Goal: Transaction & Acquisition: Purchase product/service

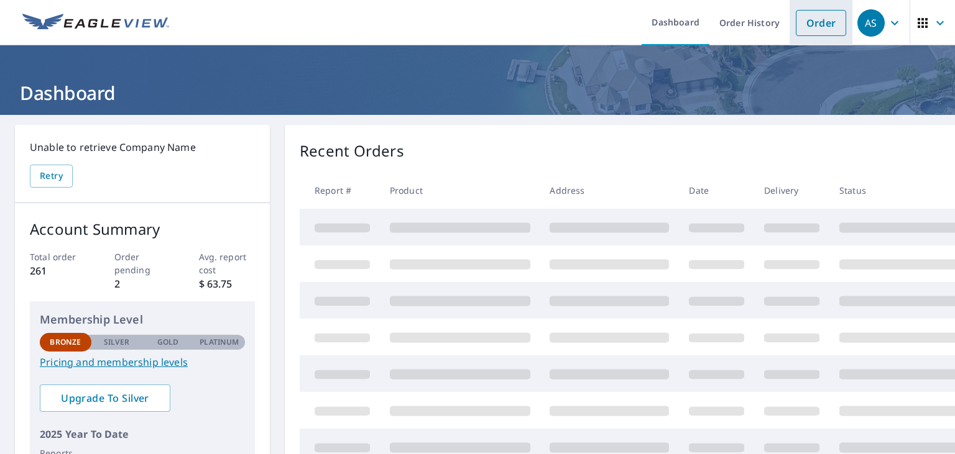
click at [819, 19] on link "Order" at bounding box center [821, 23] width 50 height 26
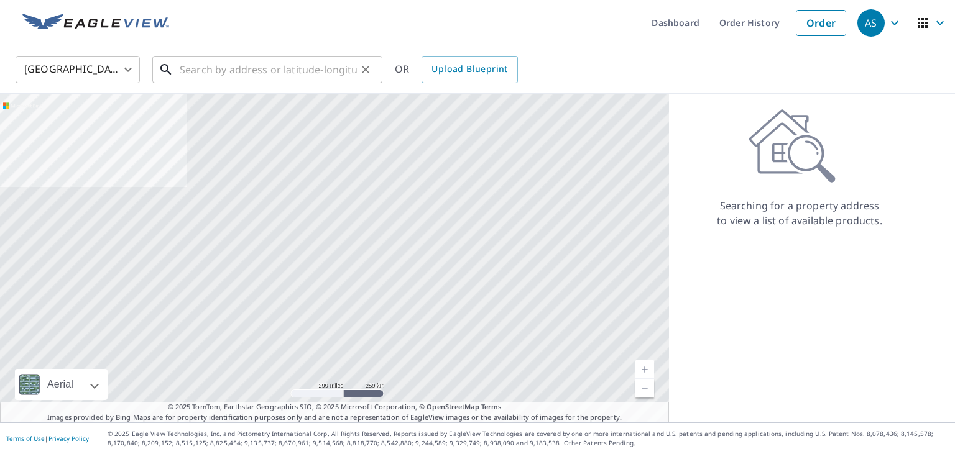
click at [246, 67] on input "text" at bounding box center [268, 69] width 177 height 35
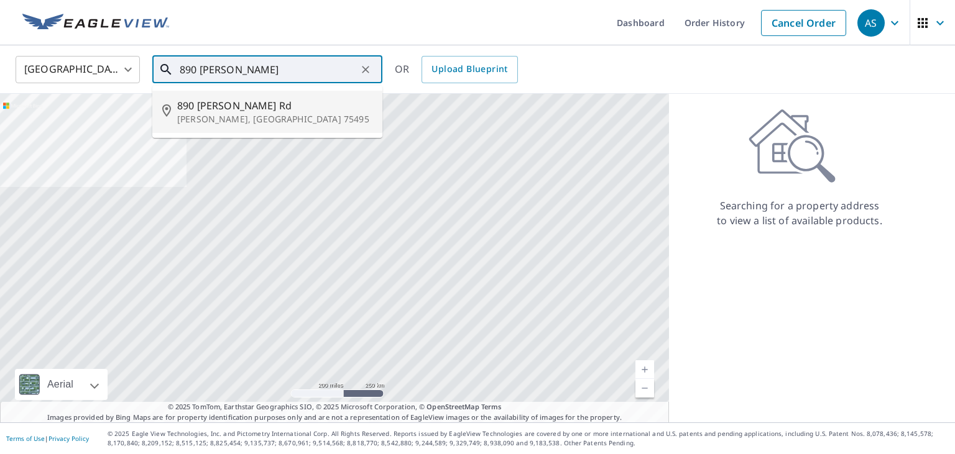
click at [242, 101] on span "890 [PERSON_NAME] Rd" at bounding box center [274, 105] width 195 height 15
type input "[STREET_ADDRESS][PERSON_NAME][PERSON_NAME]"
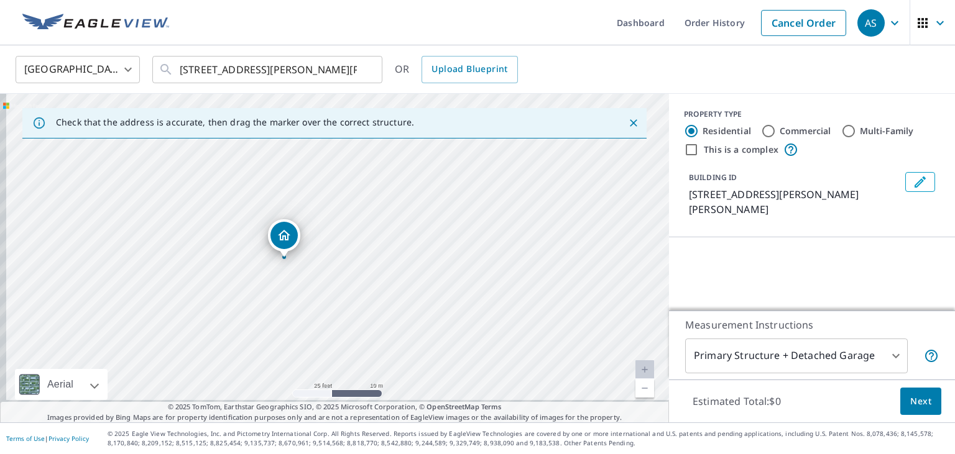
drag, startPoint x: 345, startPoint y: 303, endPoint x: 350, endPoint y: 167, distance: 136.2
click at [350, 167] on div "[STREET_ADDRESS][PERSON_NAME][PERSON_NAME]" at bounding box center [334, 258] width 669 height 329
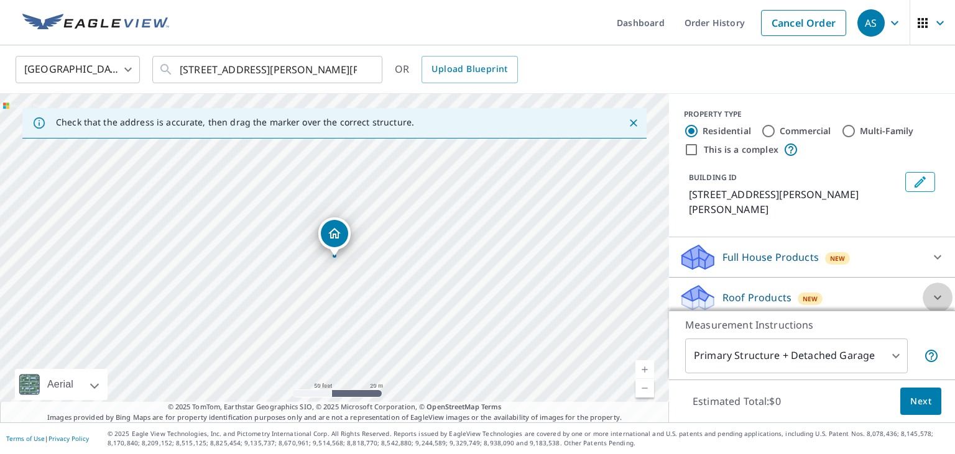
click at [939, 296] on icon at bounding box center [937, 298] width 7 height 4
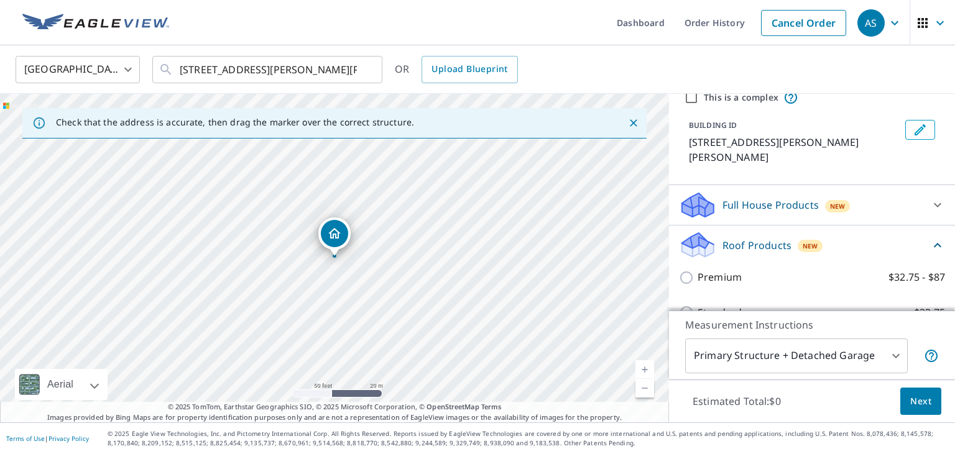
scroll to position [80, 0]
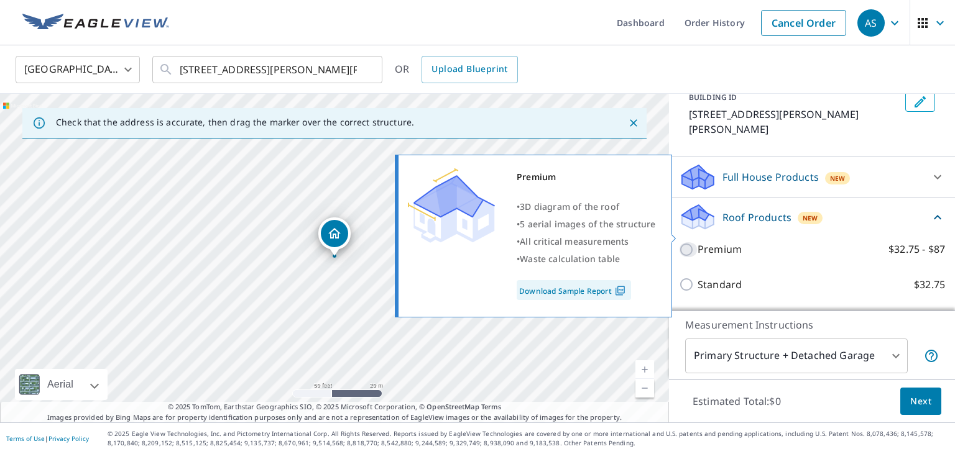
click at [683, 242] on input "Premium $32.75 - $87" at bounding box center [688, 249] width 19 height 15
checkbox input "true"
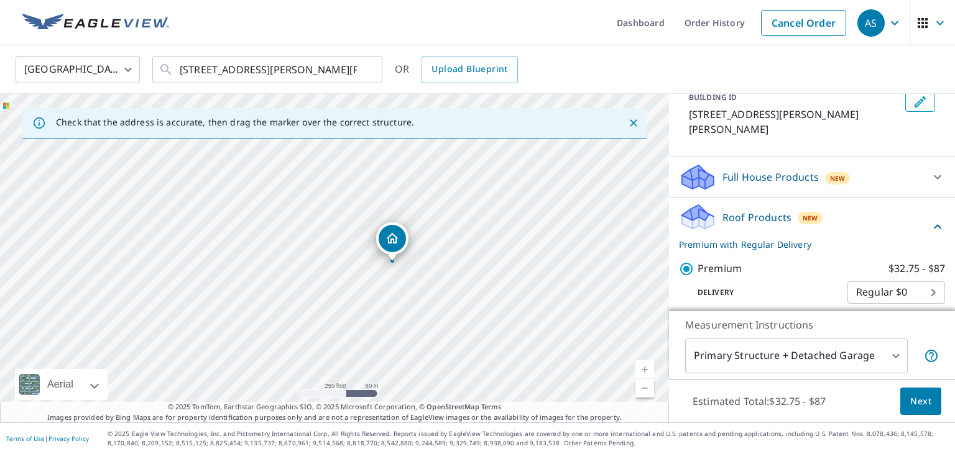
drag, startPoint x: 478, startPoint y: 232, endPoint x: 461, endPoint y: 241, distance: 19.2
click at [461, 241] on div "[STREET_ADDRESS][PERSON_NAME][PERSON_NAME]" at bounding box center [334, 258] width 669 height 329
drag, startPoint x: 451, startPoint y: 272, endPoint x: 349, endPoint y: 307, distance: 107.9
click at [349, 307] on div "[STREET_ADDRESS][PERSON_NAME][PERSON_NAME]" at bounding box center [334, 258] width 669 height 329
drag, startPoint x: 262, startPoint y: 195, endPoint x: 359, endPoint y: 321, distance: 158.3
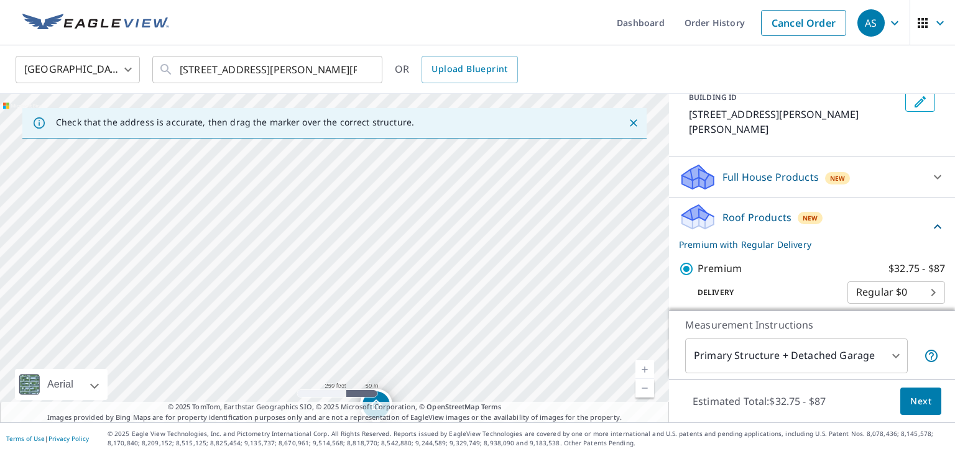
click at [348, 326] on div "[STREET_ADDRESS][PERSON_NAME][PERSON_NAME]" at bounding box center [334, 258] width 669 height 329
drag, startPoint x: 436, startPoint y: 254, endPoint x: 423, endPoint y: 243, distance: 16.3
click at [423, 243] on div "[STREET_ADDRESS][PERSON_NAME][PERSON_NAME]" at bounding box center [334, 258] width 669 height 329
drag, startPoint x: 425, startPoint y: 324, endPoint x: 346, endPoint y: 203, distance: 144.7
click at [346, 203] on div "[STREET_ADDRESS][PERSON_NAME][PERSON_NAME]" at bounding box center [334, 258] width 669 height 329
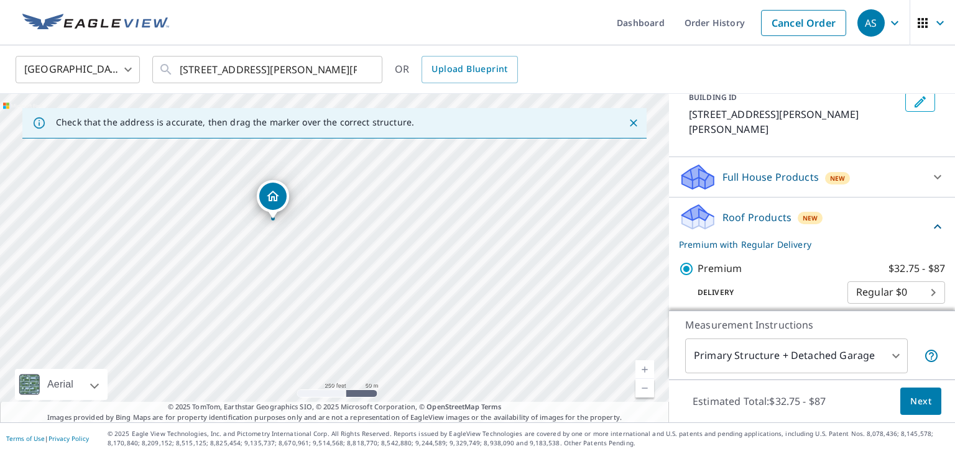
drag, startPoint x: 382, startPoint y: 279, endPoint x: 373, endPoint y: 218, distance: 61.6
click at [374, 211] on div "[STREET_ADDRESS][PERSON_NAME][PERSON_NAME]" at bounding box center [334, 258] width 669 height 329
drag, startPoint x: 364, startPoint y: 311, endPoint x: 425, endPoint y: 214, distance: 114.9
click at [425, 213] on div "[STREET_ADDRESS][PERSON_NAME][PERSON_NAME]" at bounding box center [334, 258] width 669 height 329
drag, startPoint x: 308, startPoint y: 295, endPoint x: 320, endPoint y: 206, distance: 89.7
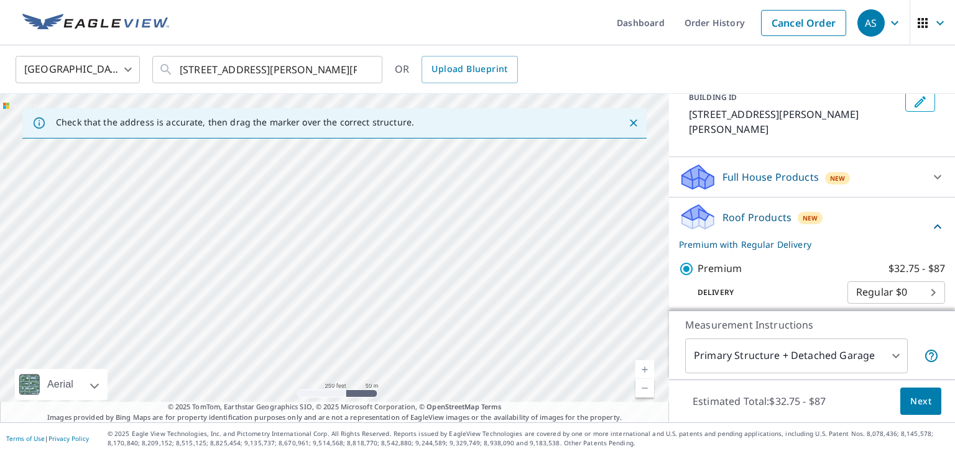
click at [320, 206] on div "[STREET_ADDRESS][PERSON_NAME][PERSON_NAME]" at bounding box center [334, 258] width 669 height 329
drag, startPoint x: 350, startPoint y: 282, endPoint x: 362, endPoint y: 151, distance: 131.1
click at [362, 151] on div "[STREET_ADDRESS][PERSON_NAME][PERSON_NAME]" at bounding box center [334, 258] width 669 height 329
drag, startPoint x: 402, startPoint y: 232, endPoint x: 367, endPoint y: 405, distance: 176.4
click at [365, 410] on div "Check that the address is accurate, then drag the marker over the correct struc…" at bounding box center [334, 258] width 669 height 329
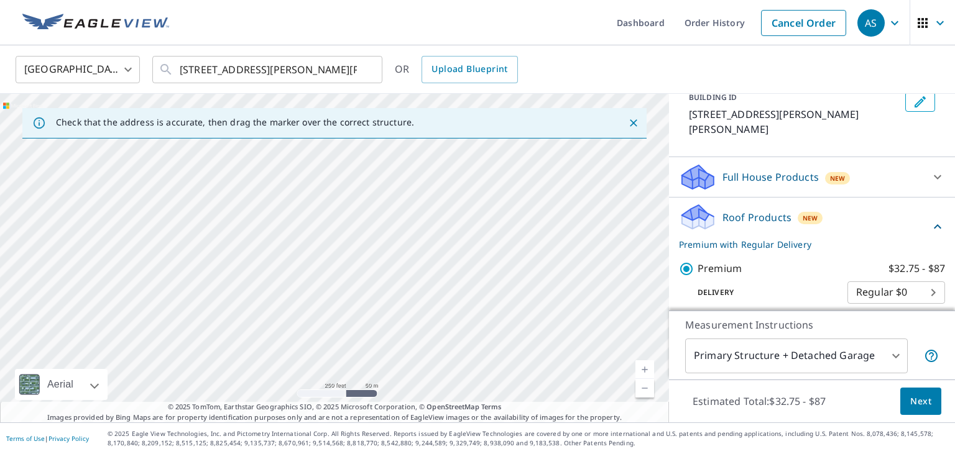
click at [408, 441] on p "© 2025 Eagle View Technologies, Inc. and Pictometry International Corp. All Rig…" at bounding box center [528, 439] width 841 height 19
click at [387, 242] on div "[STREET_ADDRESS][PERSON_NAME][PERSON_NAME]" at bounding box center [334, 258] width 669 height 329
click at [925, 402] on span "Next" at bounding box center [920, 402] width 21 height 16
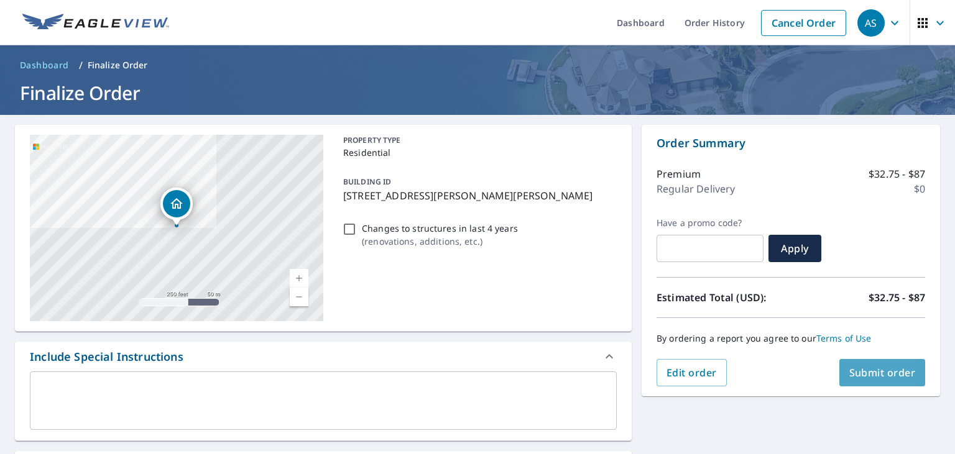
click at [875, 372] on span "Submit order" at bounding box center [882, 373] width 67 height 14
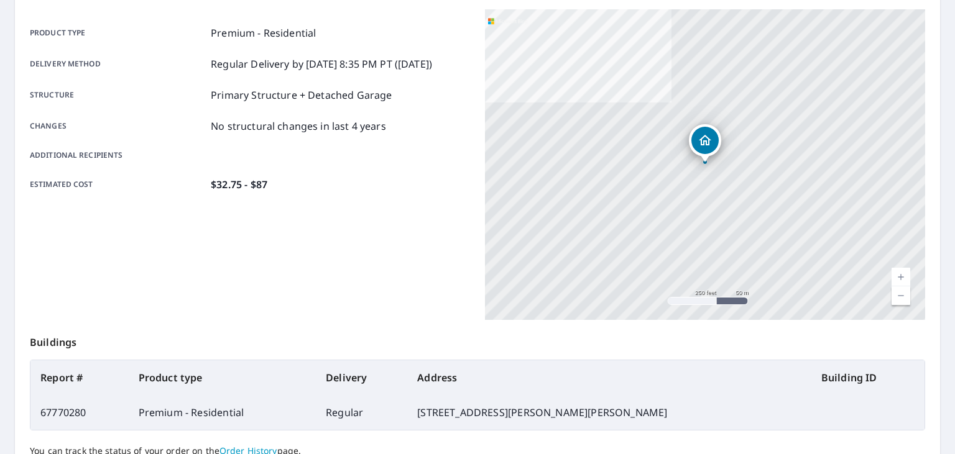
scroll to position [241, 0]
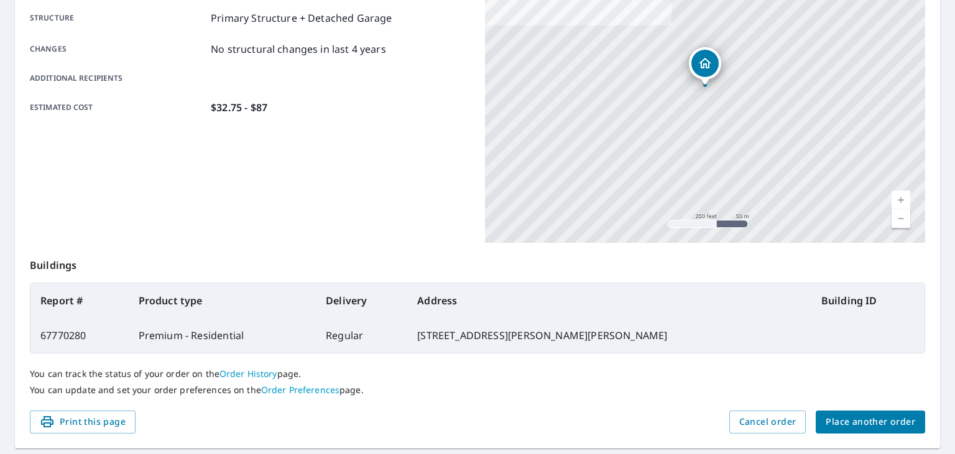
click at [851, 417] on span "Place another order" at bounding box center [871, 423] width 90 height 16
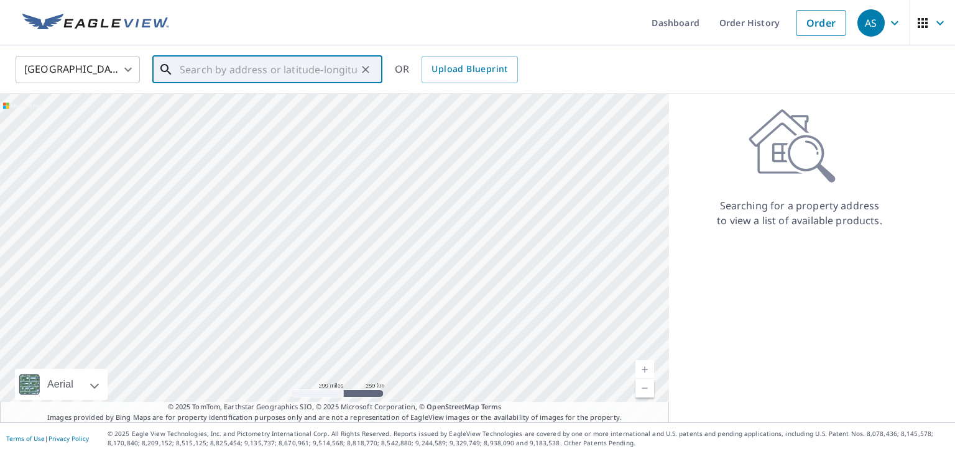
click at [241, 61] on input "text" at bounding box center [268, 69] width 177 height 35
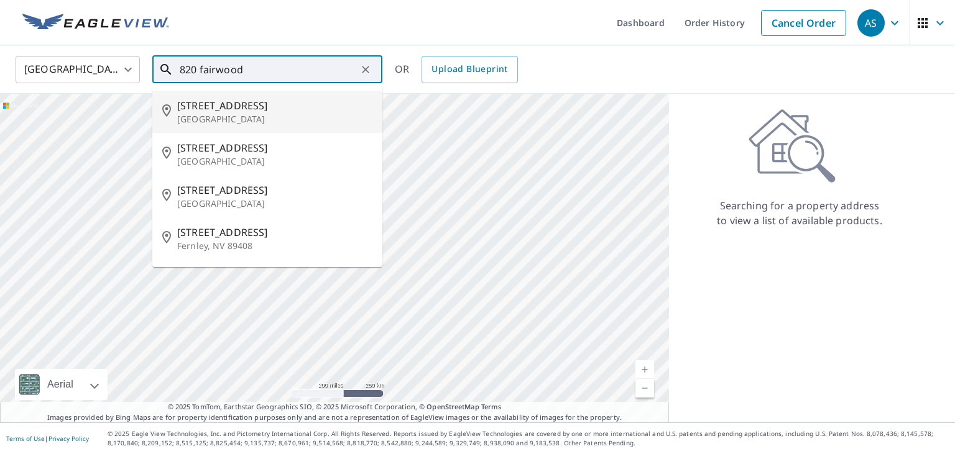
click at [247, 118] on p "[GEOGRAPHIC_DATA]" at bounding box center [274, 119] width 195 height 12
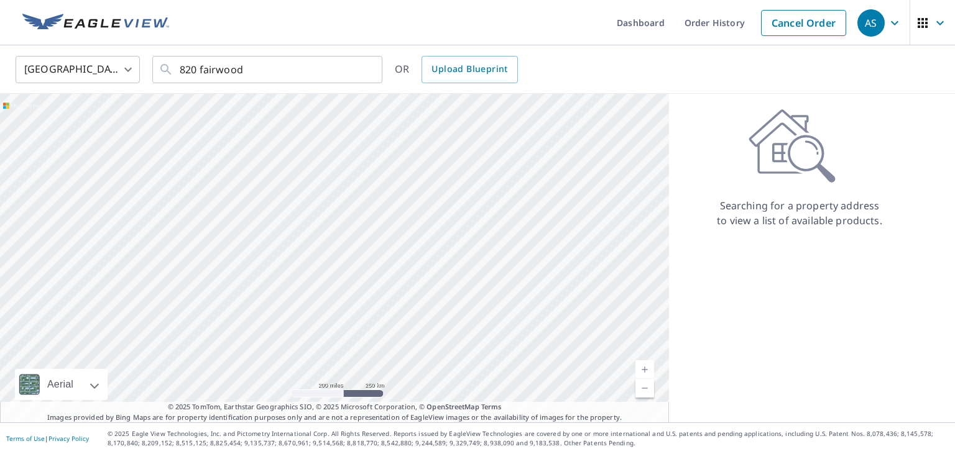
type input "[STREET_ADDRESS][PERSON_NAME]"
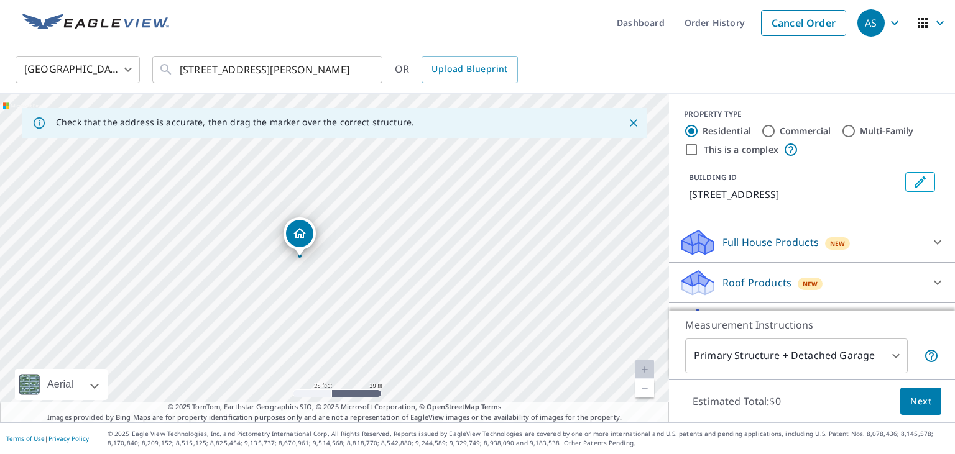
drag, startPoint x: 325, startPoint y: 244, endPoint x: 290, endPoint y: 283, distance: 52.9
click at [290, 283] on div "[STREET_ADDRESS][PERSON_NAME]" at bounding box center [334, 258] width 669 height 329
click at [933, 245] on icon at bounding box center [937, 242] width 15 height 15
click at [937, 279] on icon at bounding box center [937, 282] width 15 height 15
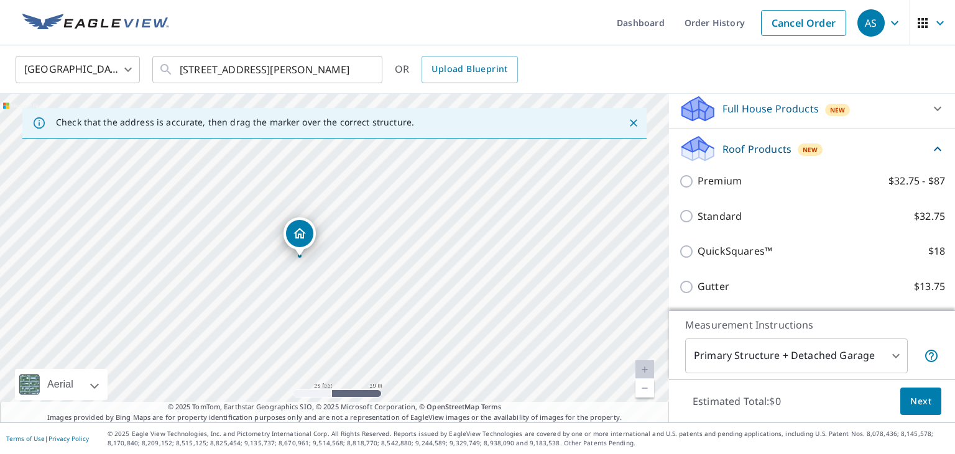
scroll to position [161, 0]
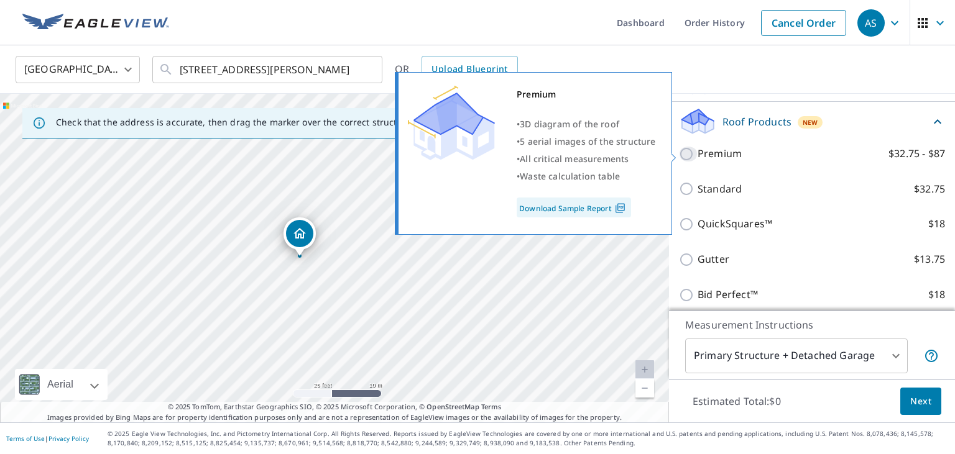
click at [685, 155] on input "Premium $32.75 - $87" at bounding box center [688, 154] width 19 height 15
checkbox input "true"
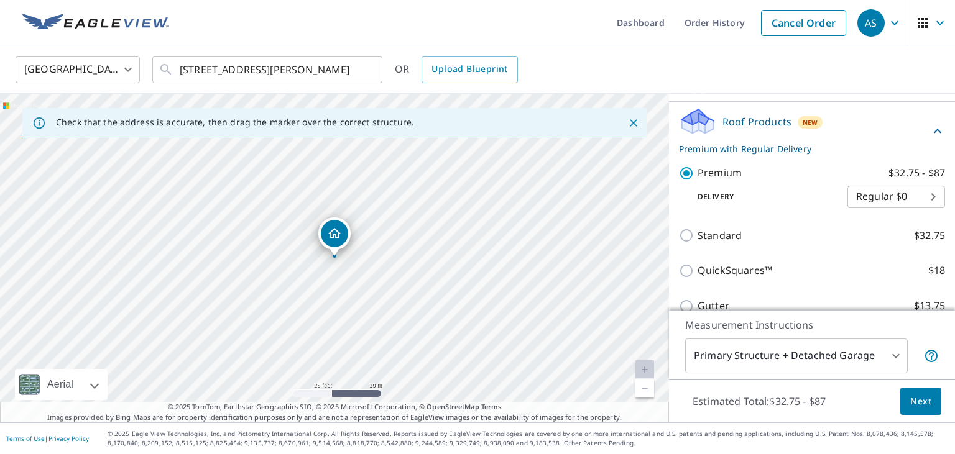
click at [914, 402] on span "Next" at bounding box center [920, 402] width 21 height 16
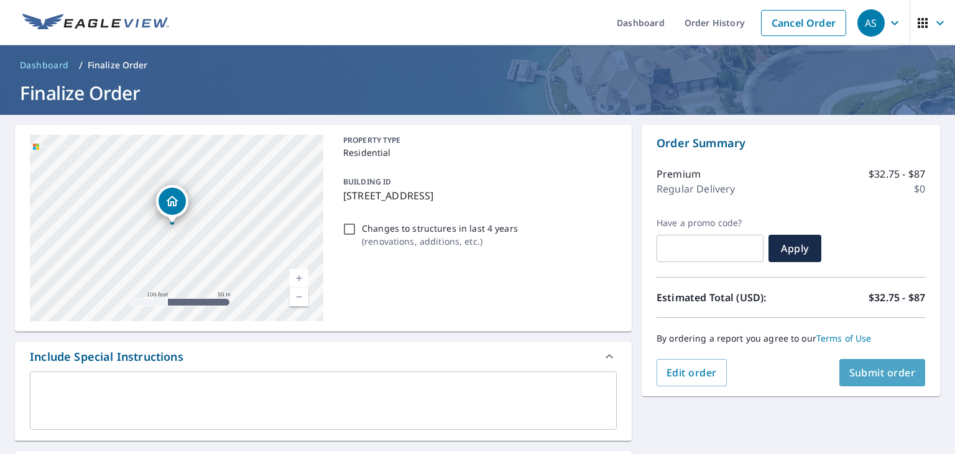
click at [881, 372] on span "Submit order" at bounding box center [882, 373] width 67 height 14
